Goal: Task Accomplishment & Management: Manage account settings

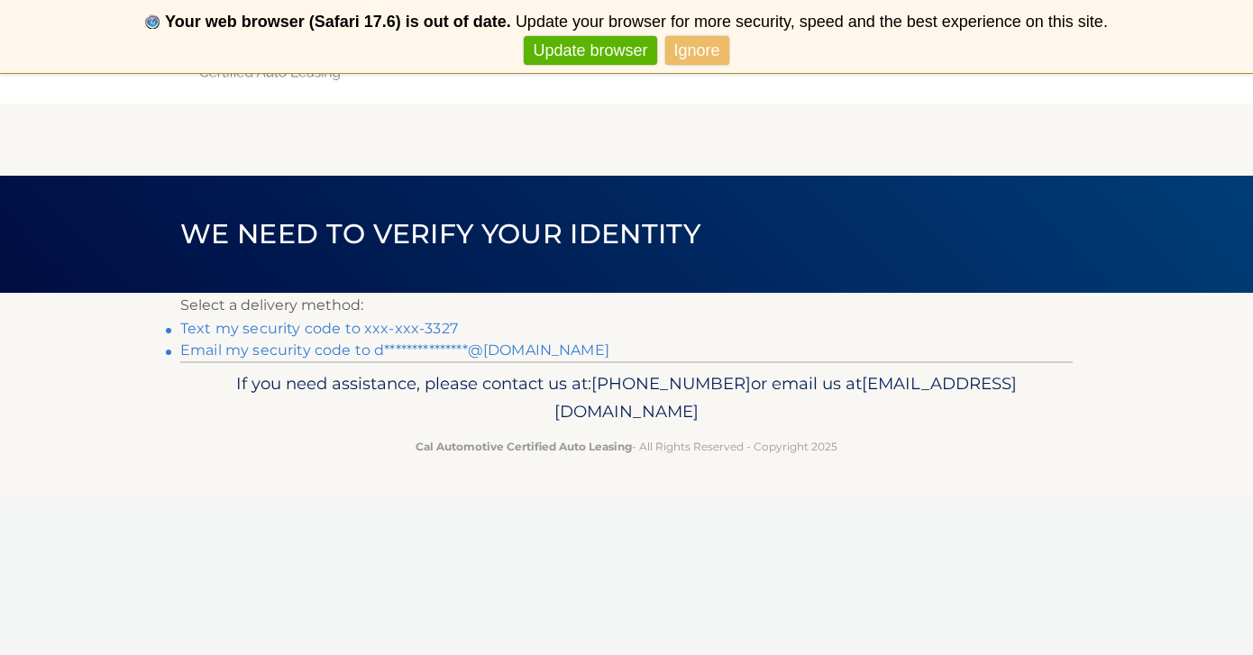
click at [390, 329] on link "Text my security code to xxx-xxx-3327" at bounding box center [319, 328] width 278 height 17
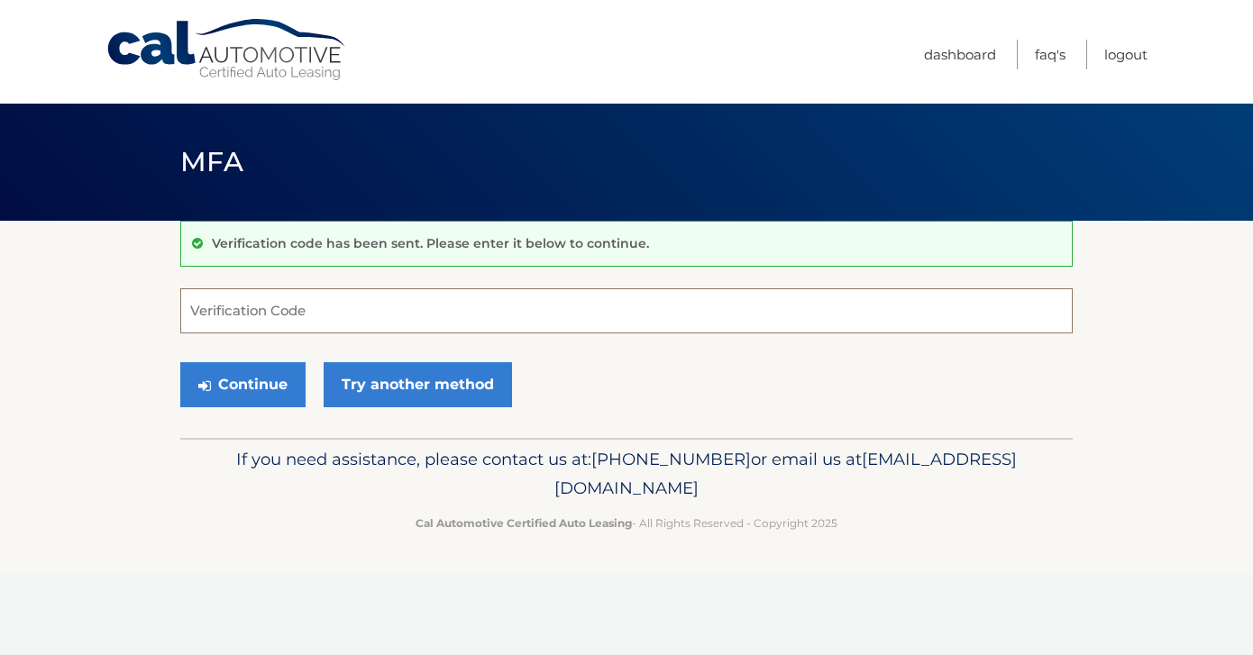
click at [532, 300] on input "Verification Code" at bounding box center [626, 310] width 892 height 45
type input "967322"
click at [242, 384] on button "Continue" at bounding box center [242, 384] width 125 height 45
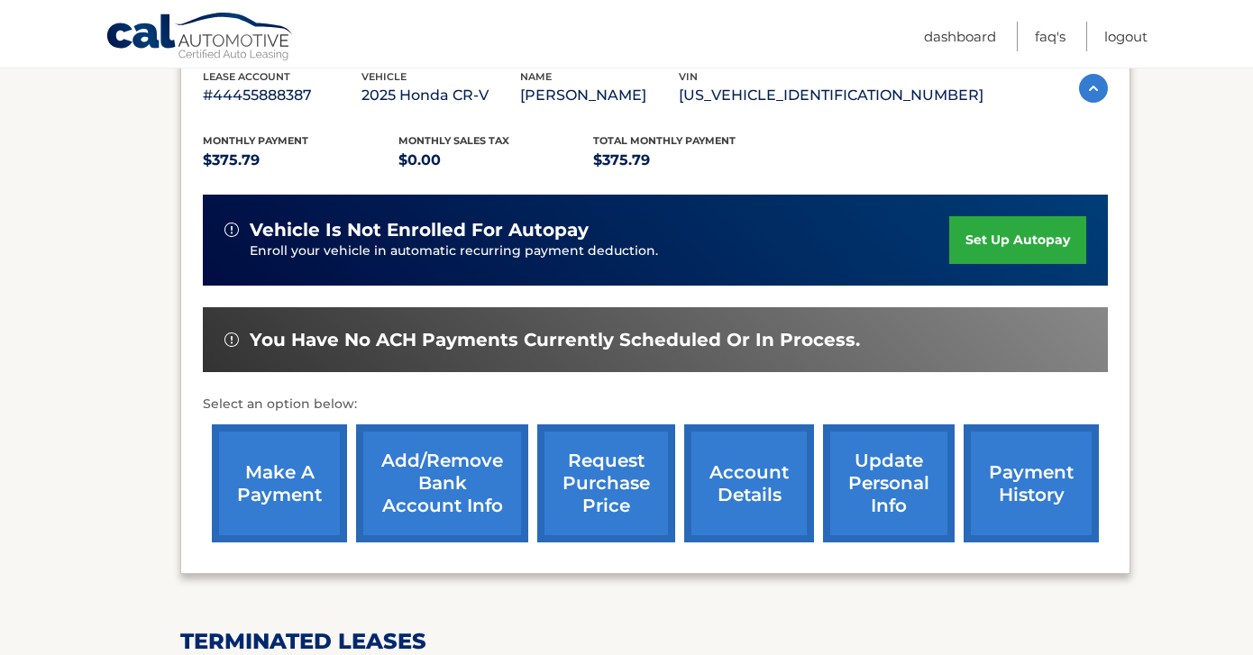
scroll to position [395, 0]
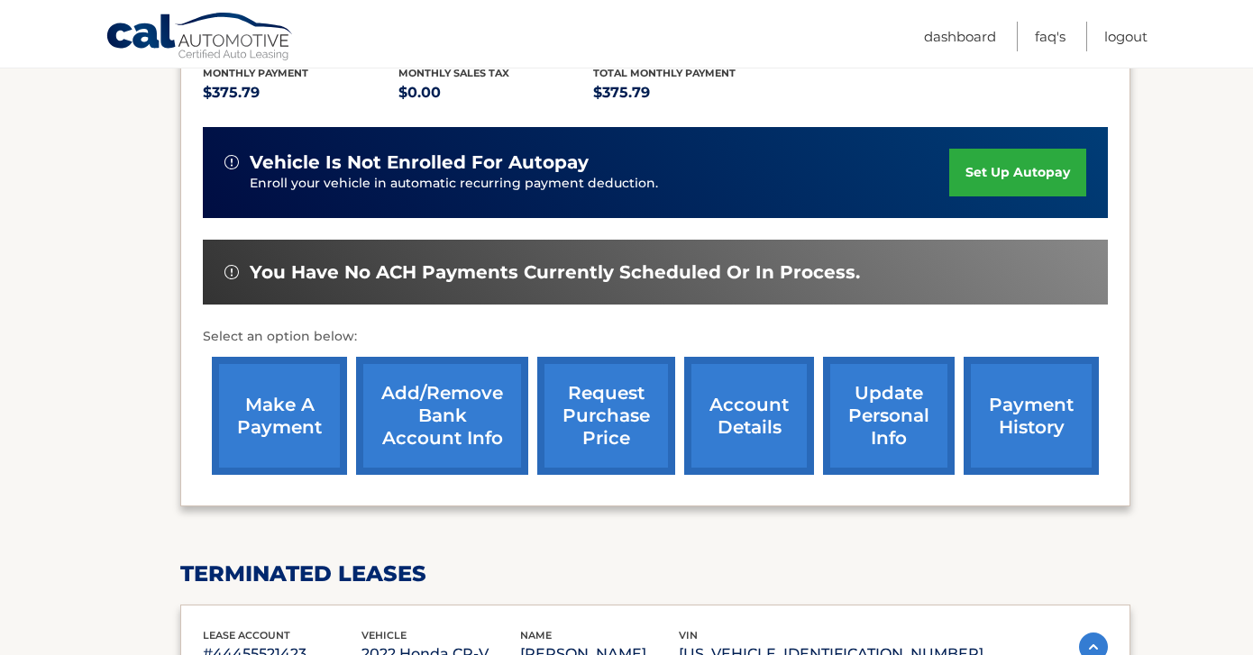
click at [308, 433] on link "make a payment" at bounding box center [279, 416] width 135 height 118
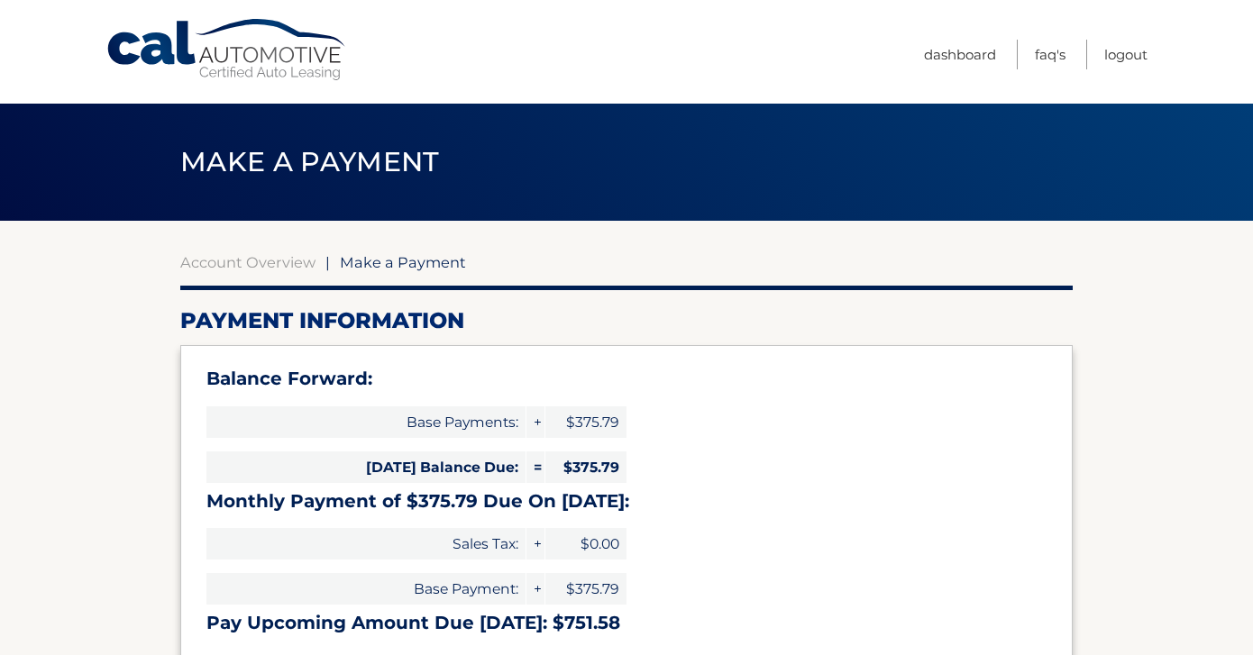
select select "YTU4NDViODktYzdjZS00MDZiLTg2MGMtODdlYjYwMTc1ZDhk"
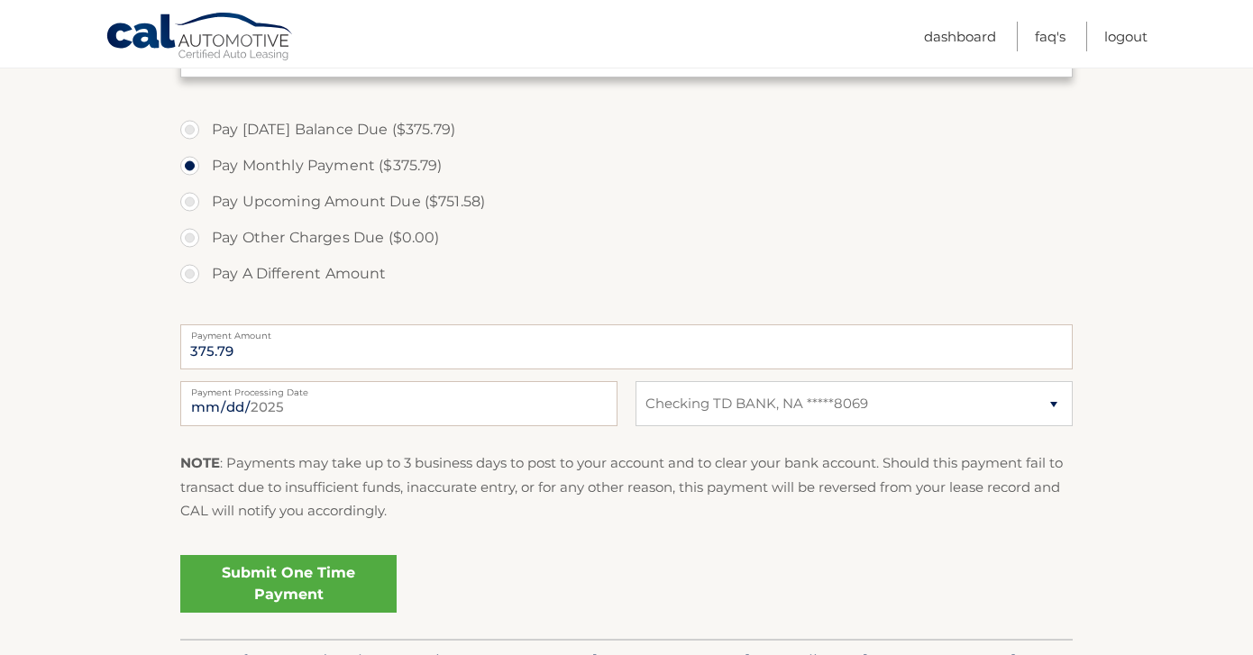
scroll to position [652, 0]
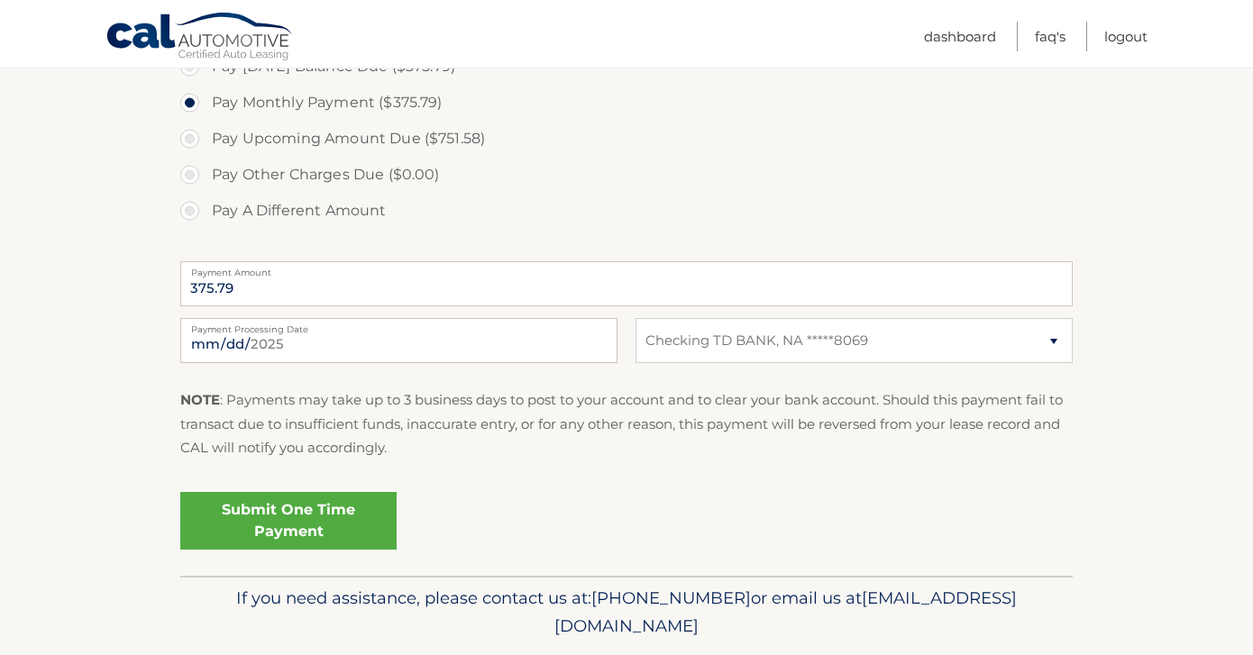
click at [283, 524] on link "Submit One Time Payment" at bounding box center [288, 521] width 216 height 58
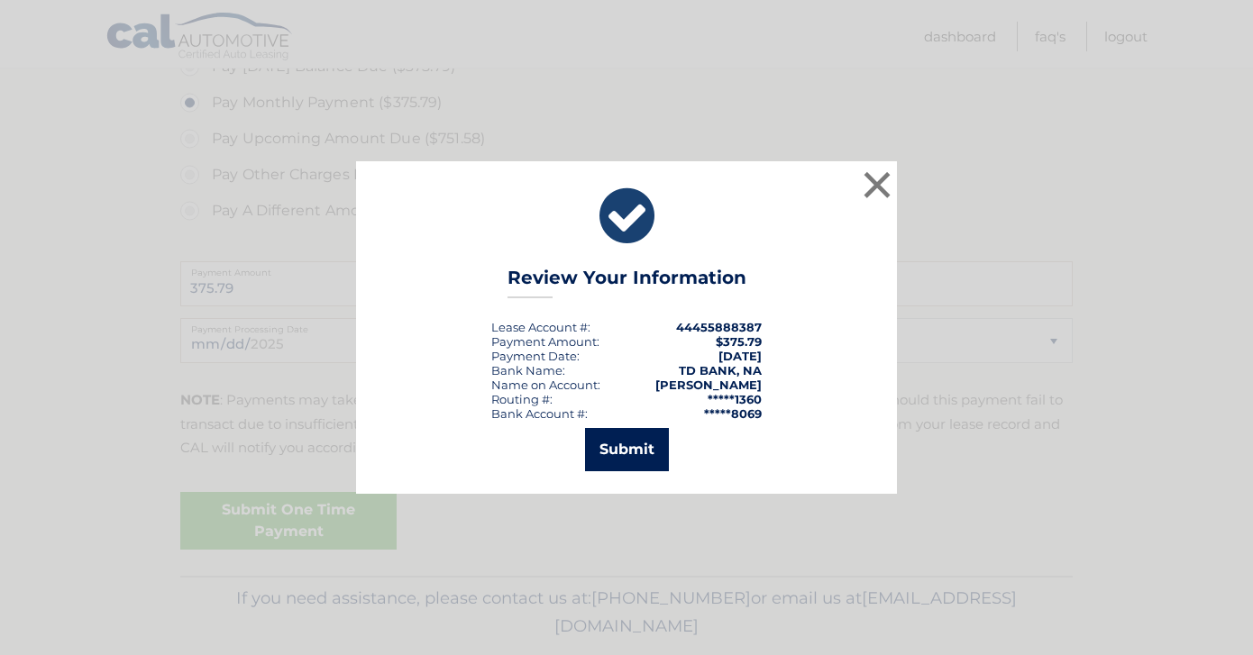
click at [603, 459] on button "Submit" at bounding box center [627, 449] width 84 height 43
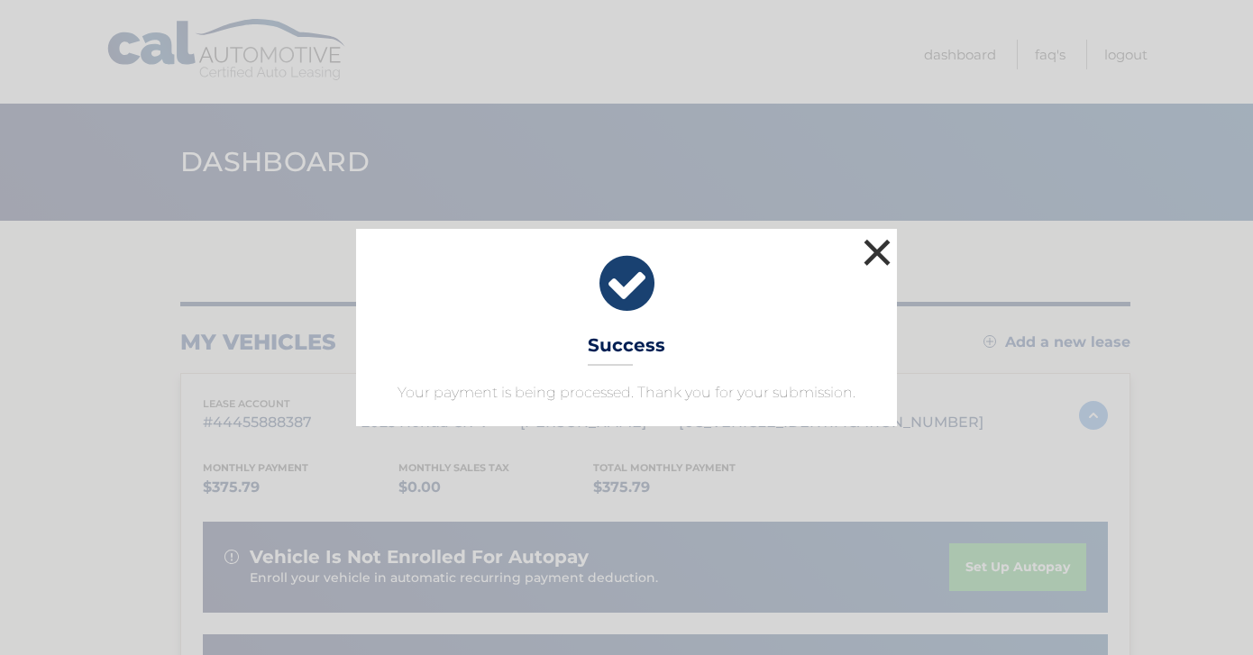
click at [876, 263] on button "×" at bounding box center [877, 252] width 36 height 36
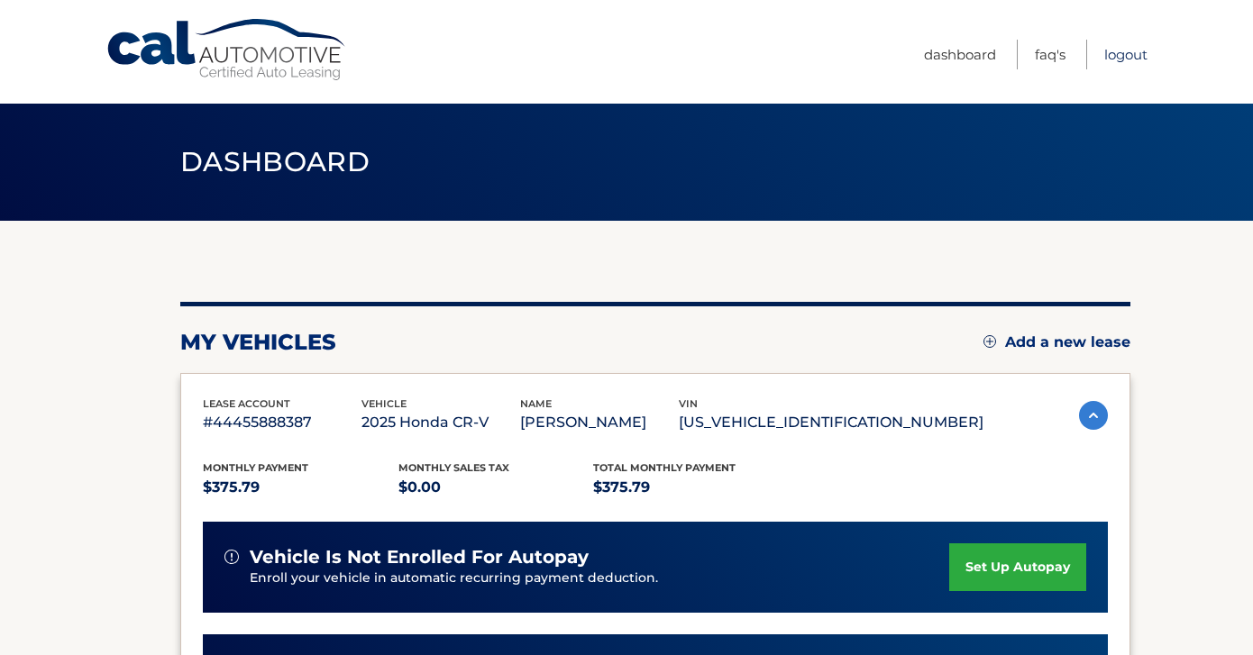
click at [1132, 56] on link "Logout" at bounding box center [1125, 55] width 43 height 30
